Goal: Task Accomplishment & Management: Use online tool/utility

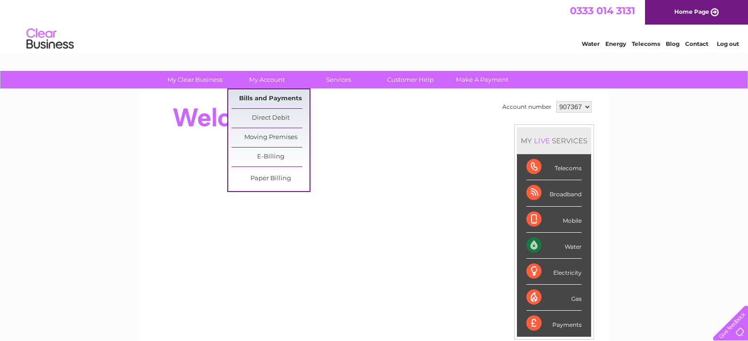
click at [262, 97] on link "Bills and Payments" at bounding box center [271, 98] width 78 height 19
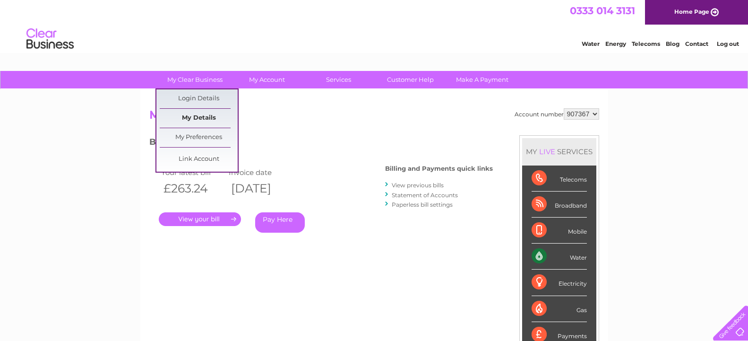
click at [207, 116] on link "My Details" at bounding box center [199, 118] width 78 height 19
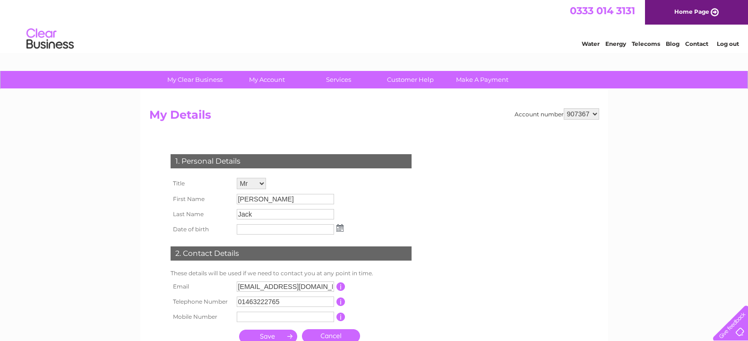
click at [88, 197] on div "My Clear Business Login Details My Details My Preferences Link Account My Accou…" at bounding box center [374, 304] width 748 height 466
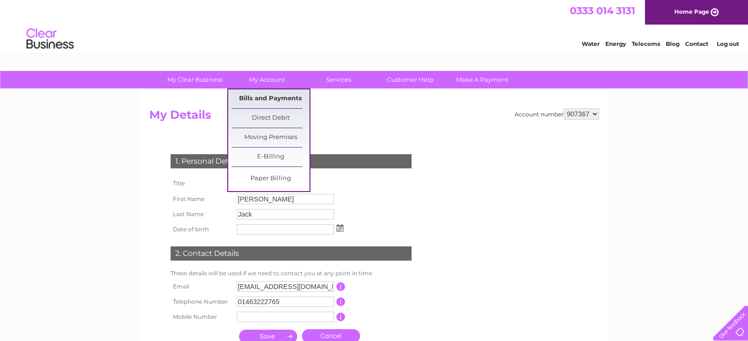
click at [270, 96] on link "Bills and Payments" at bounding box center [271, 98] width 78 height 19
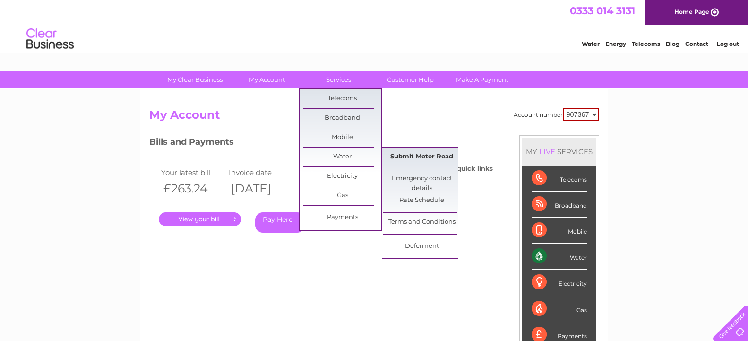
click at [402, 155] on link "Submit Meter Read" at bounding box center [422, 156] width 78 height 19
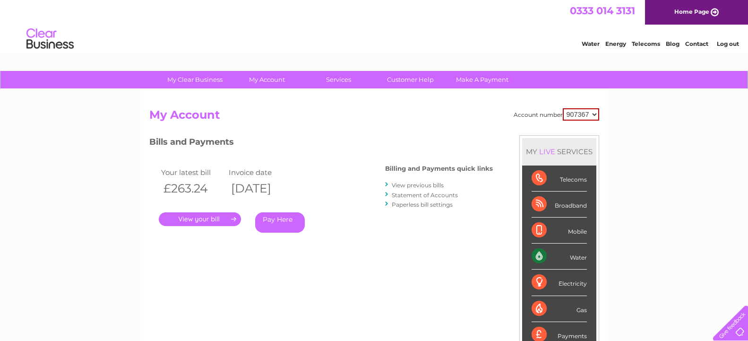
click at [219, 223] on link "." at bounding box center [200, 219] width 82 height 14
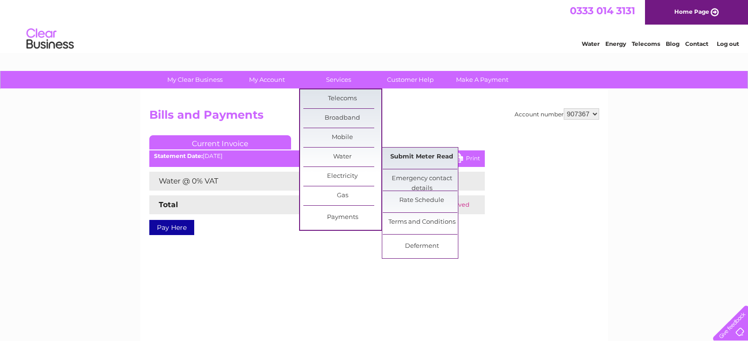
click at [418, 156] on link "Submit Meter Read" at bounding box center [422, 156] width 78 height 19
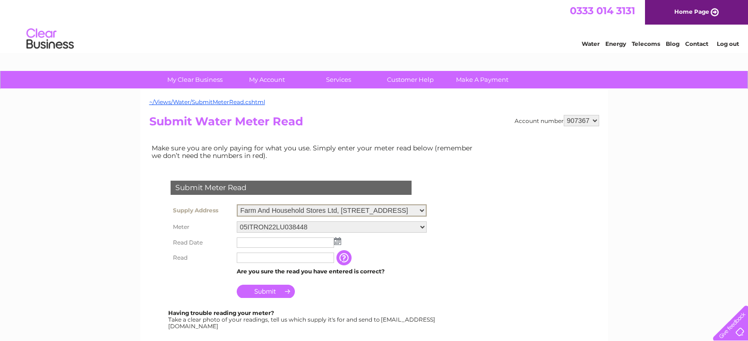
click at [237, 204] on select "Farm And Household Stores Ltd, [STREET_ADDRESS] [STREET_ADDRESS]" at bounding box center [332, 210] width 190 height 12
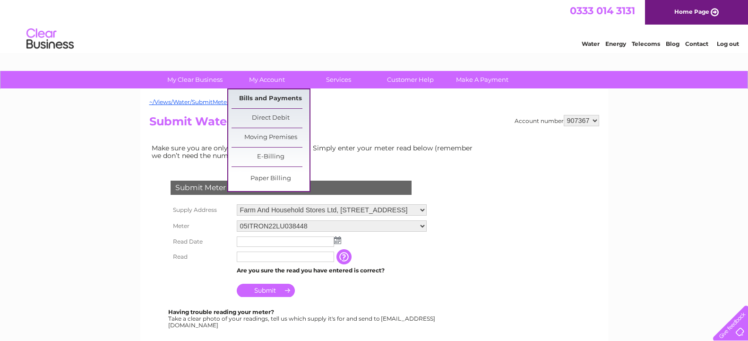
click at [266, 97] on link "Bills and Payments" at bounding box center [271, 98] width 78 height 19
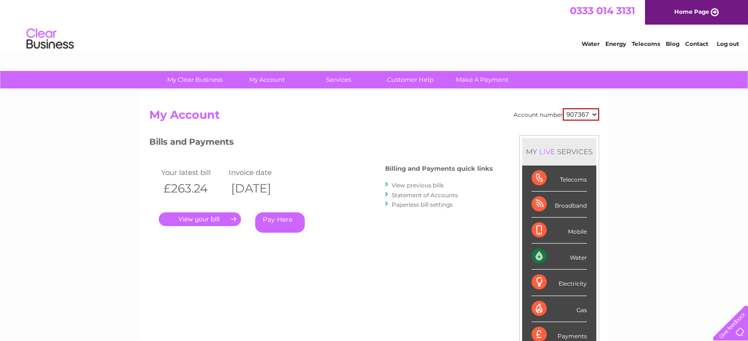
click at [217, 217] on link "." at bounding box center [200, 219] width 82 height 14
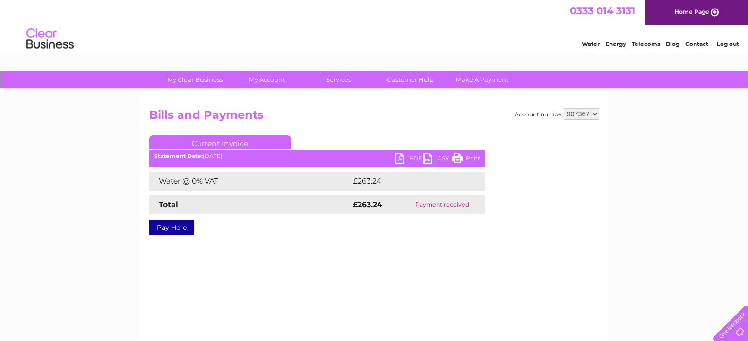
click at [413, 159] on link "PDF" at bounding box center [409, 160] width 28 height 14
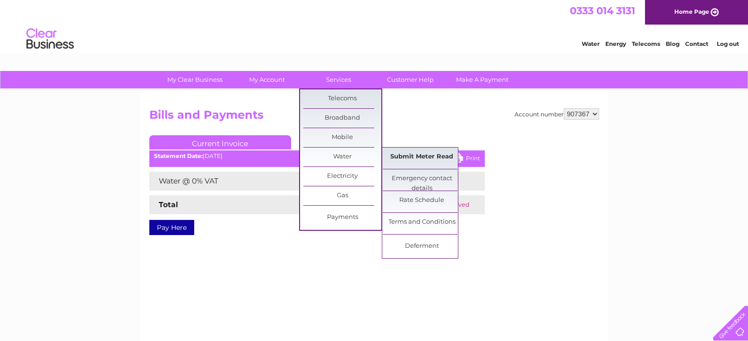
click at [398, 155] on link "Submit Meter Read" at bounding box center [422, 156] width 78 height 19
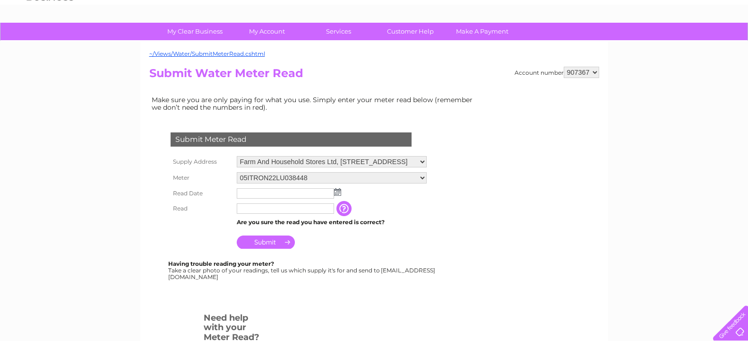
click at [237, 172] on select "05ITRON22LU038448" at bounding box center [332, 177] width 190 height 11
click at [352, 171] on td "05ITRON22LU038448" at bounding box center [331, 178] width 195 height 17
click at [361, 155] on td "Farm And Household Stores Ltd, [STREET_ADDRESS] [STREET_ADDRESS]" at bounding box center [331, 162] width 195 height 16
click at [237, 156] on select "Farm And Household Stores Ltd, [STREET_ADDRESS] [STREET_ADDRESS]" at bounding box center [332, 161] width 190 height 11
click at [392, 219] on td "Are you sure the read you have entered is correct?" at bounding box center [331, 222] width 195 height 12
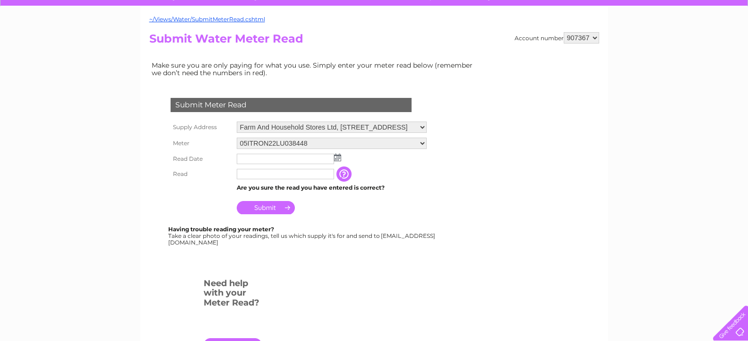
scroll to position [96, 0]
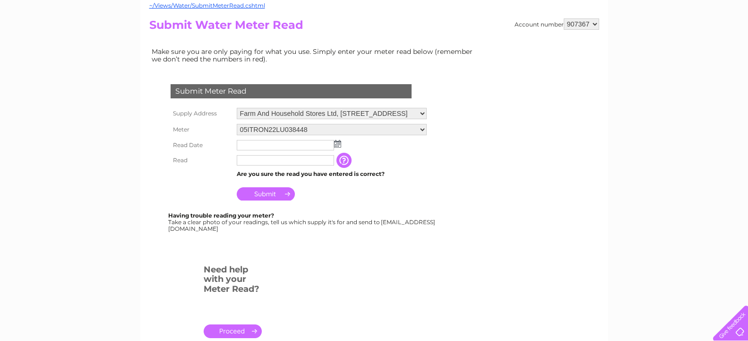
click at [146, 272] on div "~/Views/Water/SubmitMeterRead.cshtml Account number 907367 Submit Water Meter R…" at bounding box center [374, 183] width 468 height 381
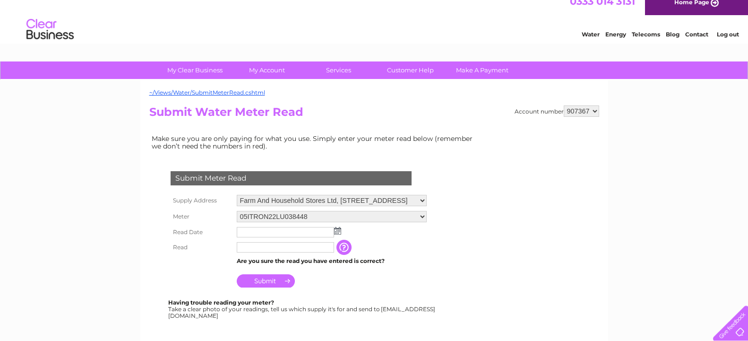
scroll to position [0, 0]
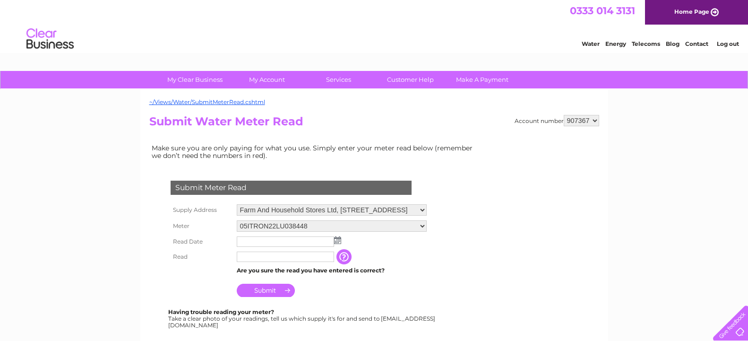
click at [237, 220] on select "05ITRON22LU038448" at bounding box center [332, 226] width 190 height 12
click at [303, 225] on select "05ITRON22LU038448" at bounding box center [332, 226] width 190 height 12
click at [237, 204] on select "Farm And Household Stores Ltd, [STREET_ADDRESS] [STREET_ADDRESS]" at bounding box center [332, 209] width 190 height 11
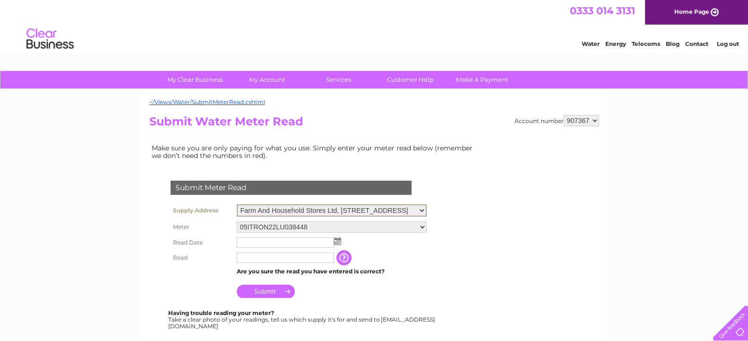
select select "371730"
click option "[STREET_ADDRESS]" at bounding box center [0, 0] width 0 height 0
click at [237, 204] on select "Farm And Household Stores Ltd, [STREET_ADDRESS] [STREET_ADDRESS]" at bounding box center [332, 209] width 190 height 11
drag, startPoint x: 373, startPoint y: 209, endPoint x: 405, endPoint y: 258, distance: 59.0
click at [405, 258] on td "The reading you have just taken from your water meter. Our records indicate you…" at bounding box center [391, 256] width 76 height 15
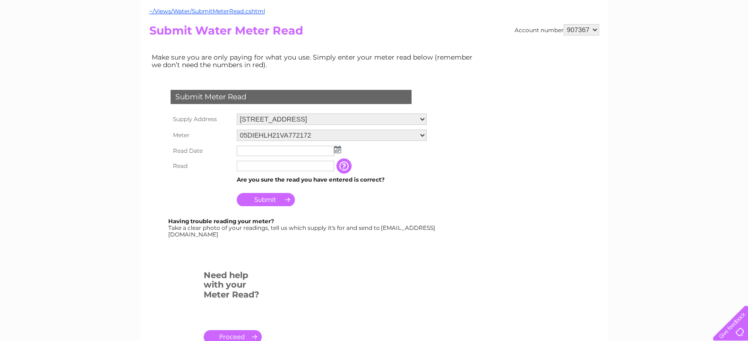
scroll to position [96, 0]
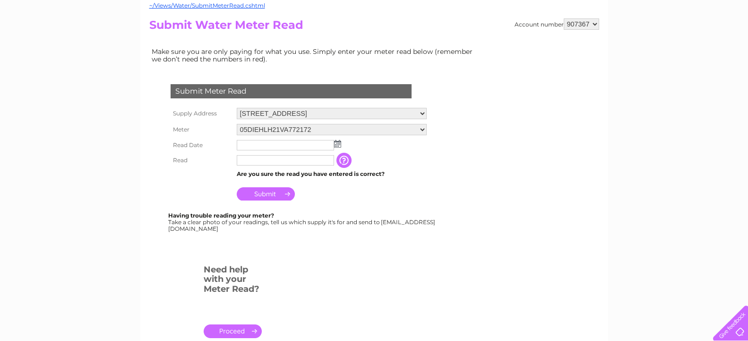
click at [347, 158] on input "button" at bounding box center [344, 160] width 17 height 15
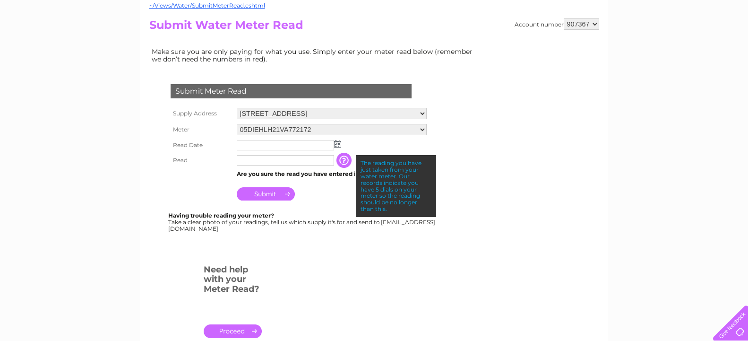
click at [128, 227] on div "My Clear Business Login Details My Details My Preferences Link Account My Accou…" at bounding box center [374, 254] width 748 height 561
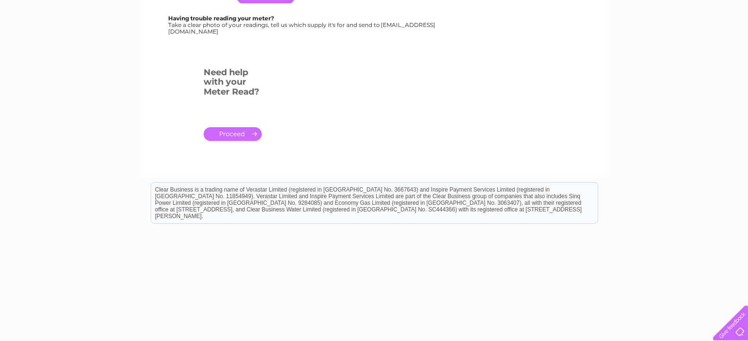
scroll to position [299, 0]
